Goal: Find specific page/section: Find specific page/section

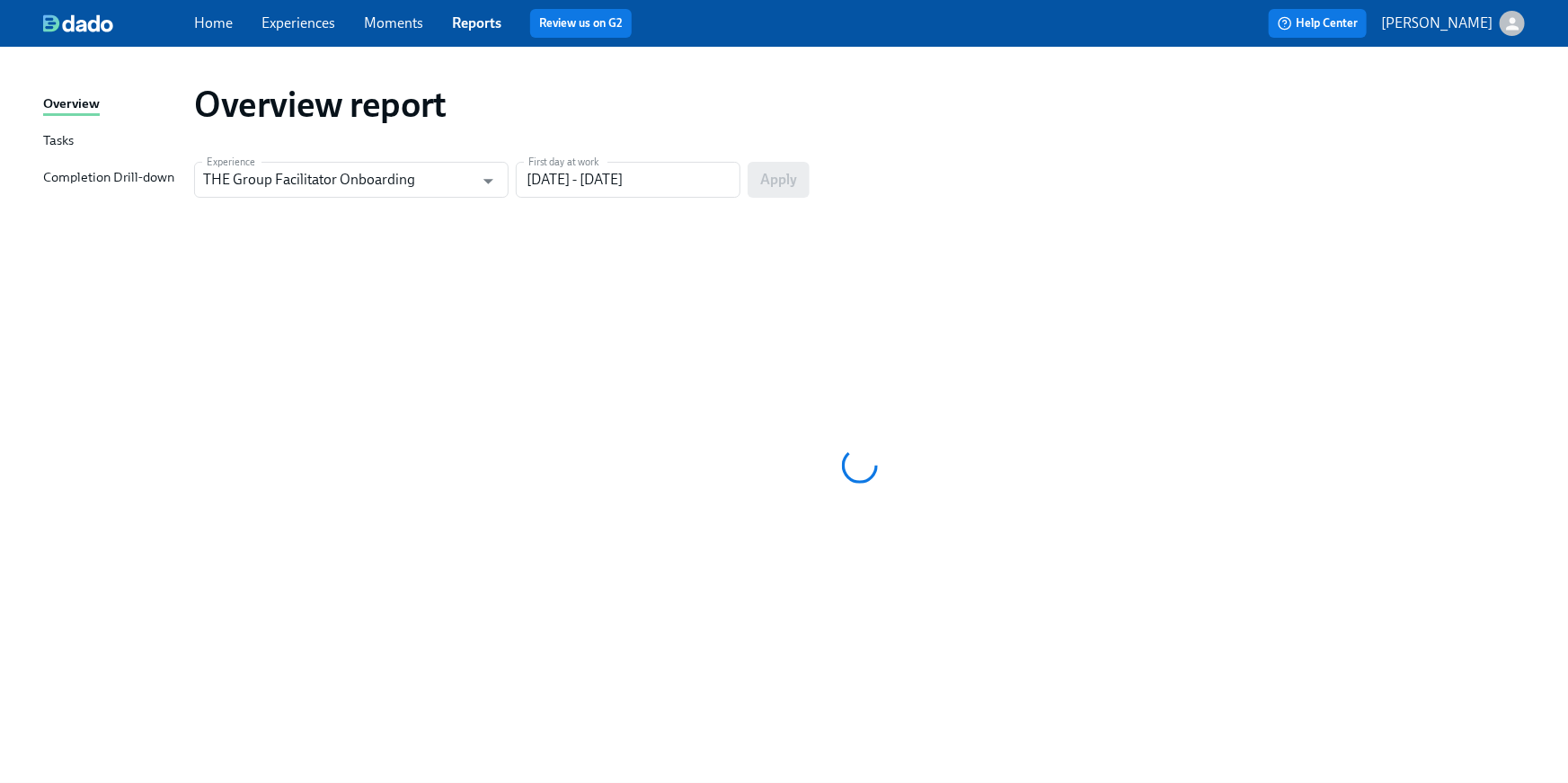
click at [212, 27] on link "Home" at bounding box center [213, 22] width 39 height 17
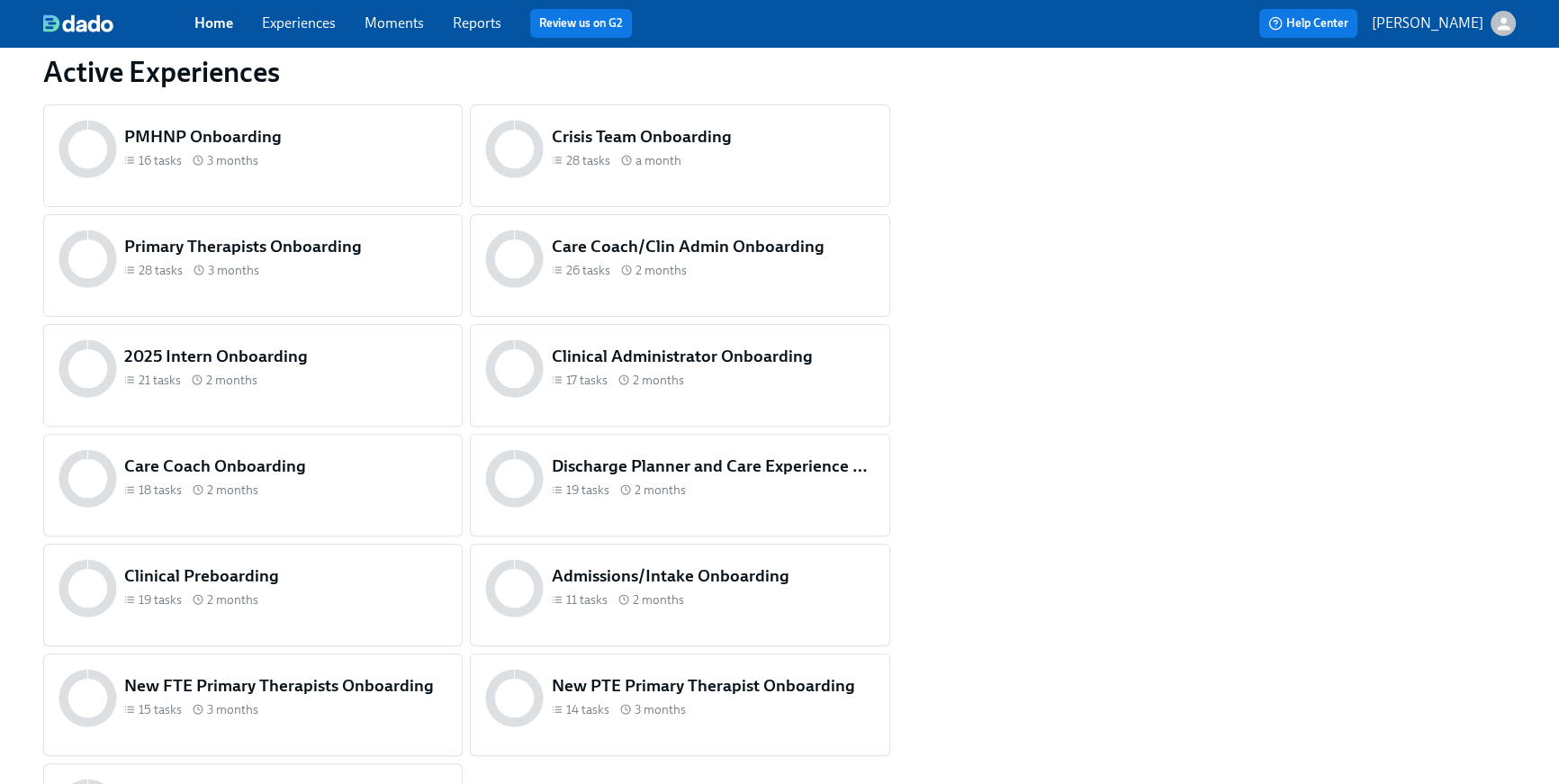
scroll to position [862, 0]
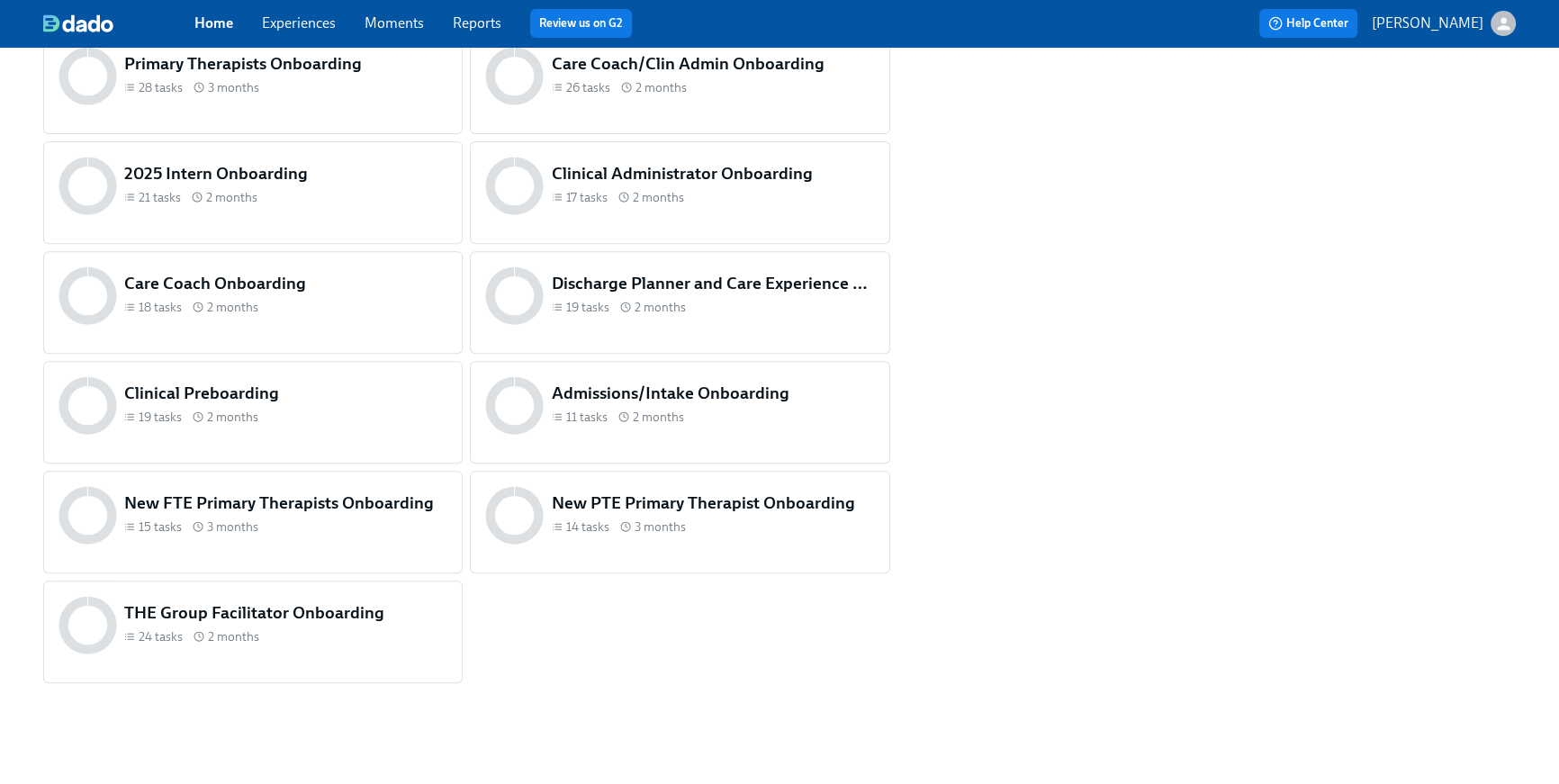
click at [260, 408] on div "19 tasks 2 months" at bounding box center [286, 416] width 323 height 17
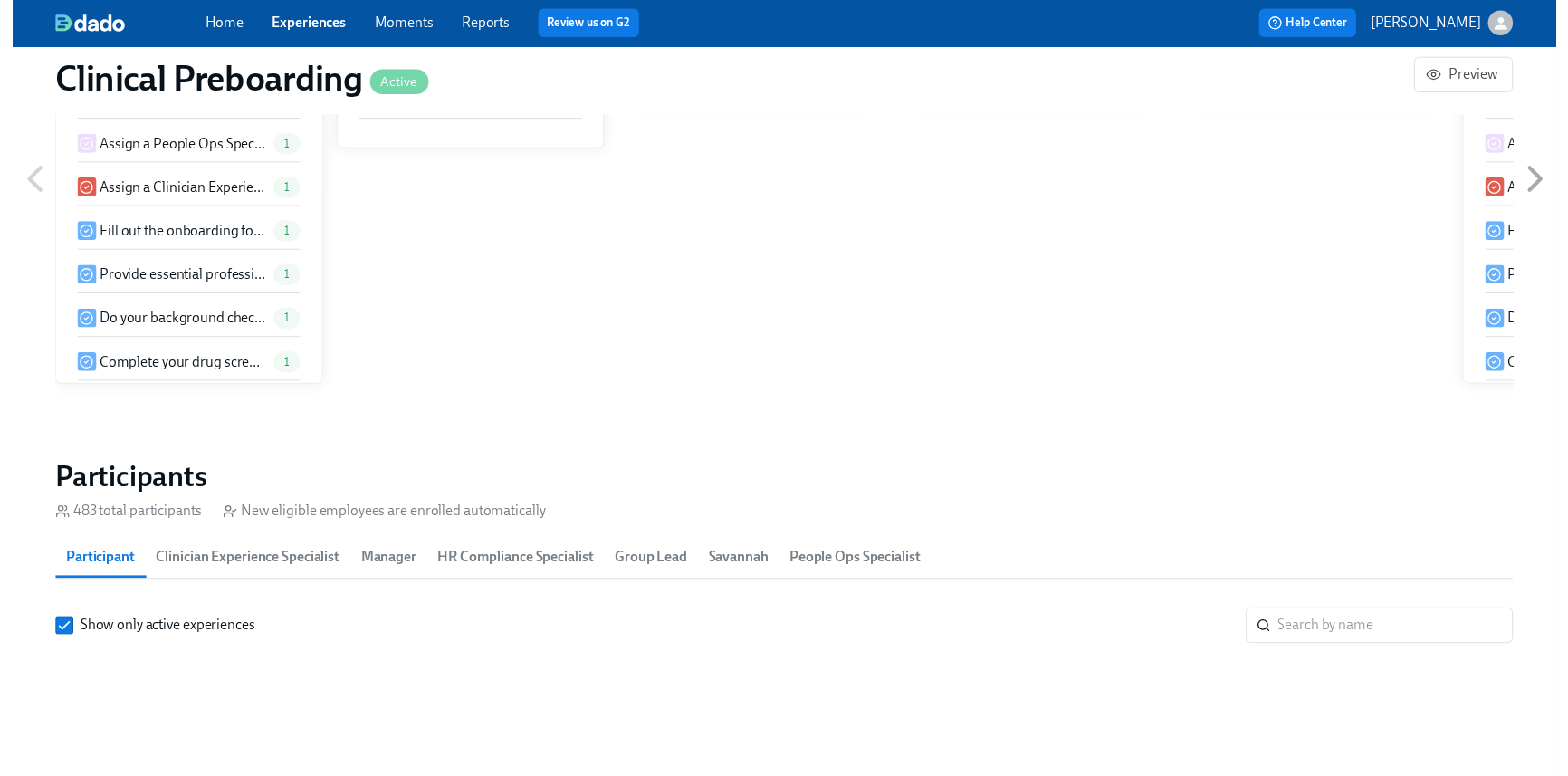
scroll to position [1729, 0]
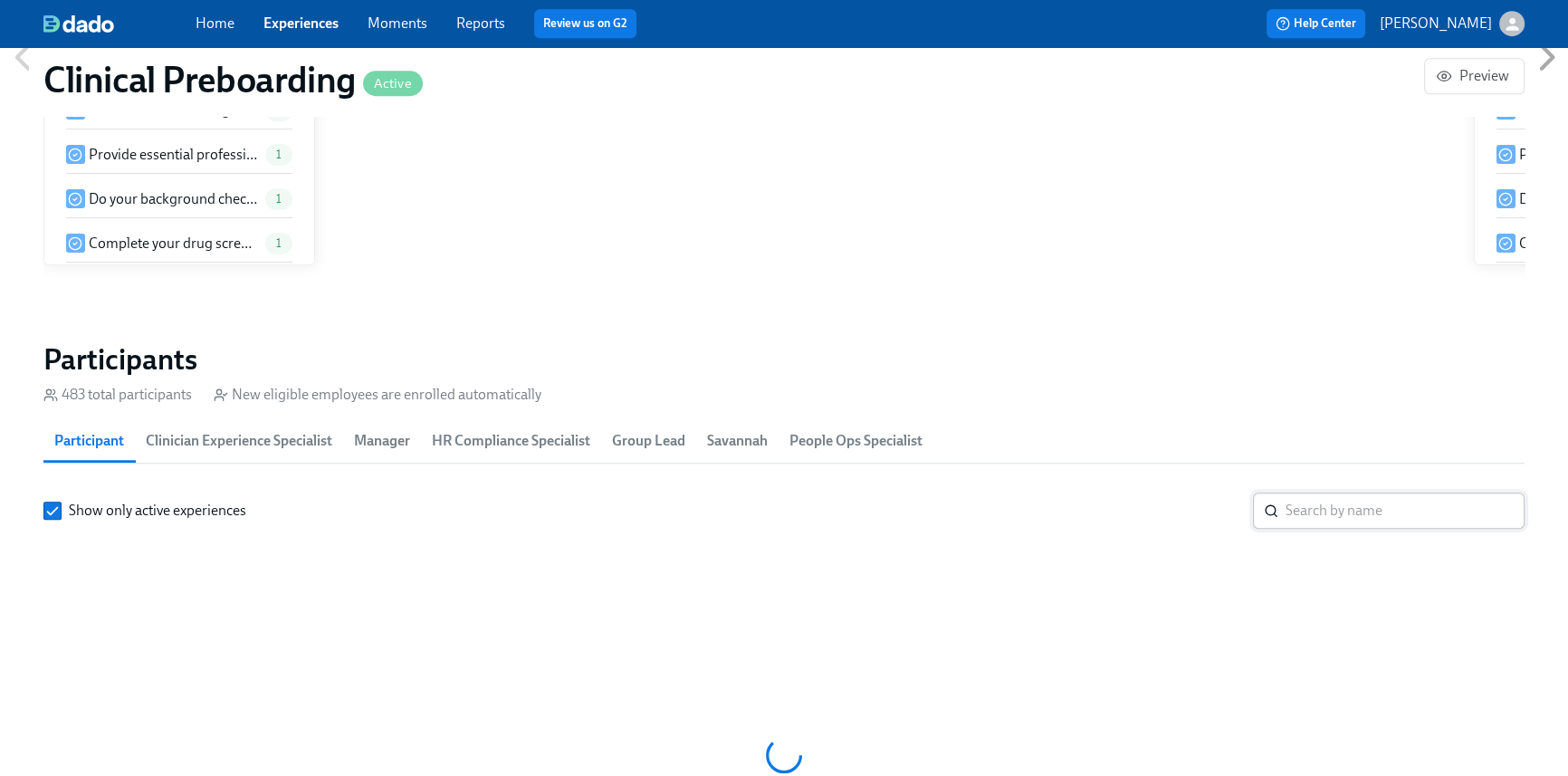
click at [1352, 510] on input "search" at bounding box center [1406, 510] width 239 height 36
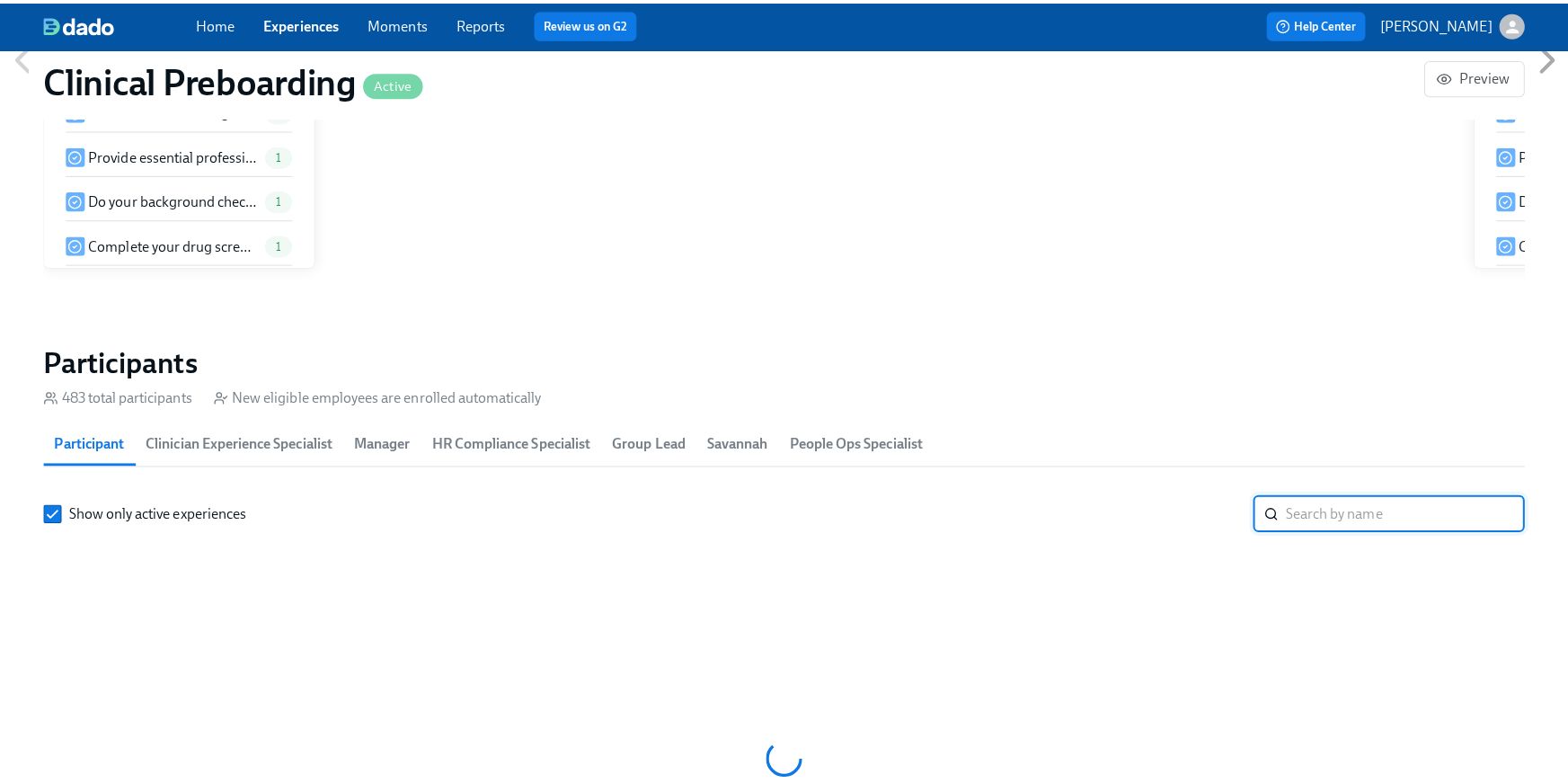
scroll to position [0, 21857]
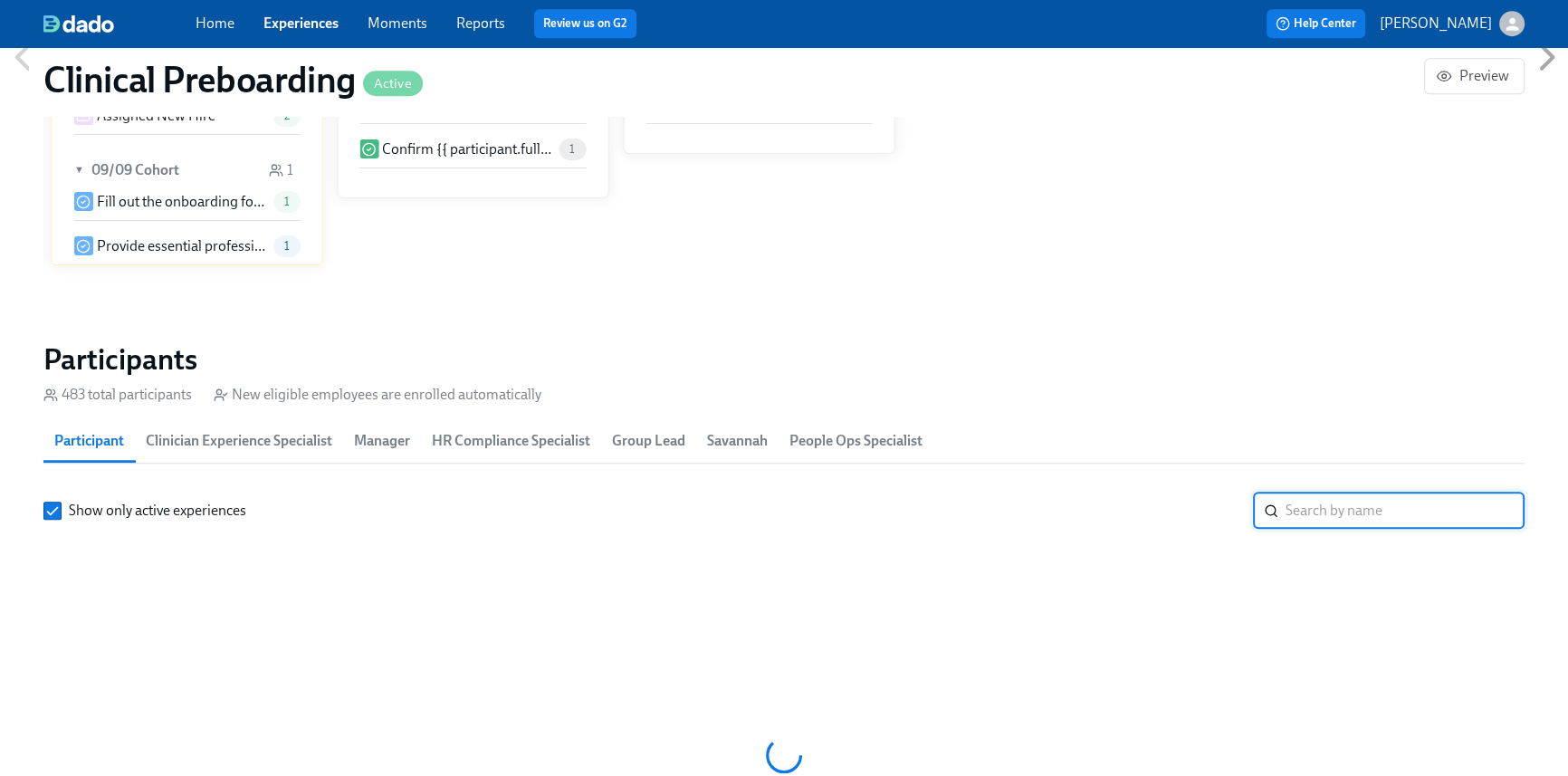
paste input "[PERSON_NAME]"
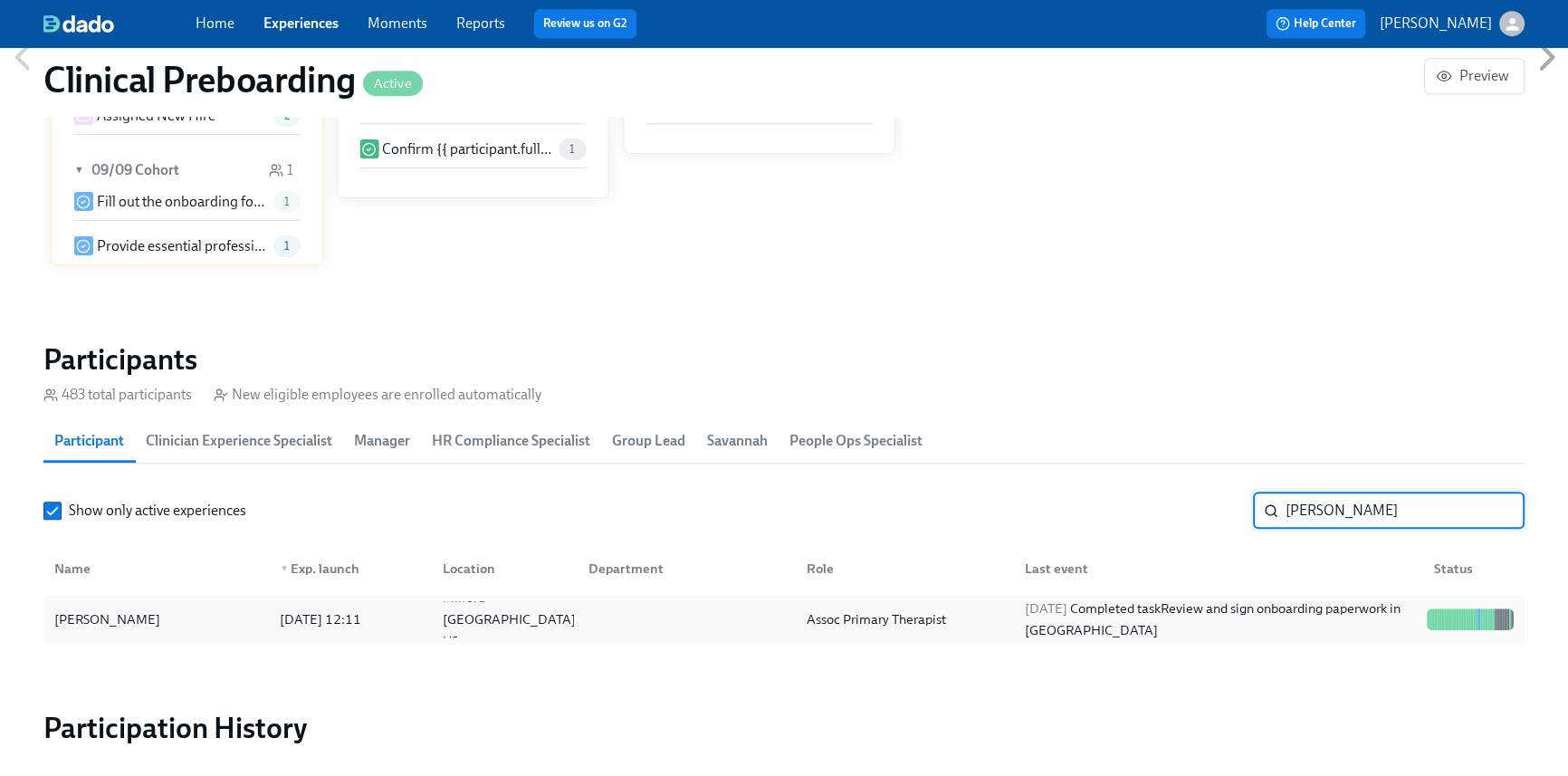
type input "[PERSON_NAME]"
click at [582, 605] on div at bounding box center [683, 619] width 219 height 36
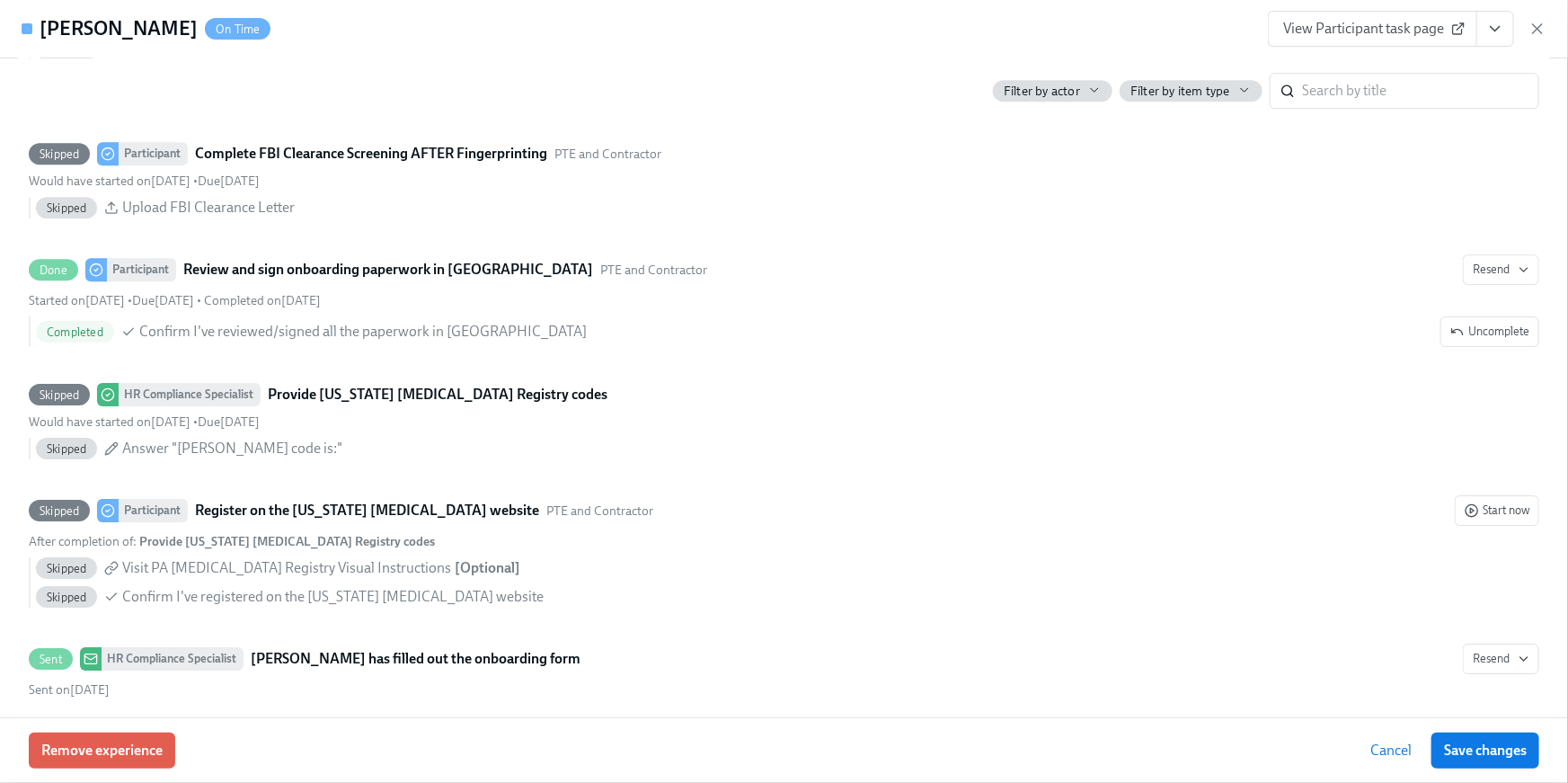
scroll to position [3370, 0]
